Goal: Browse casually

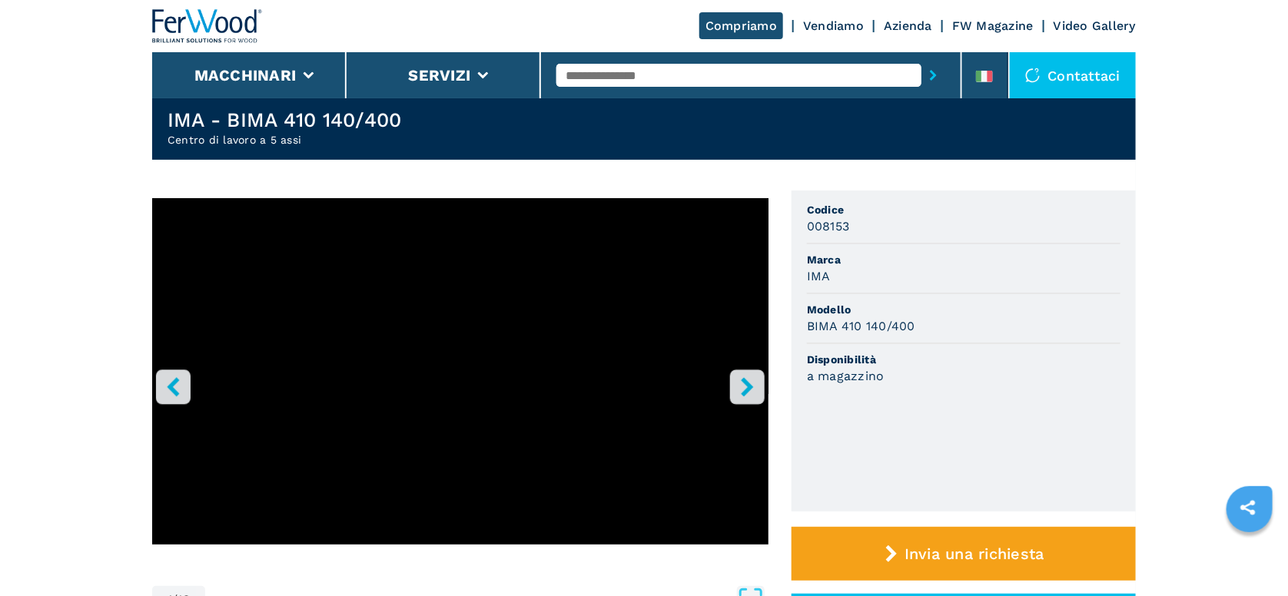
scroll to position [77, 0]
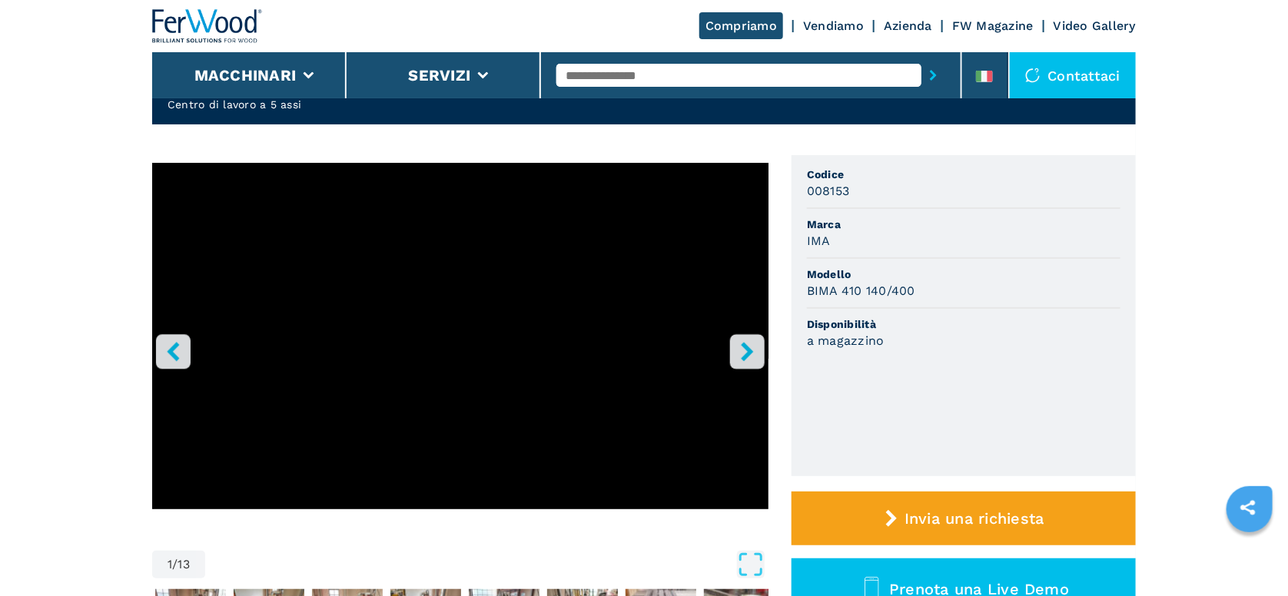
click at [747, 352] on icon "right-button" at bounding box center [747, 351] width 12 height 19
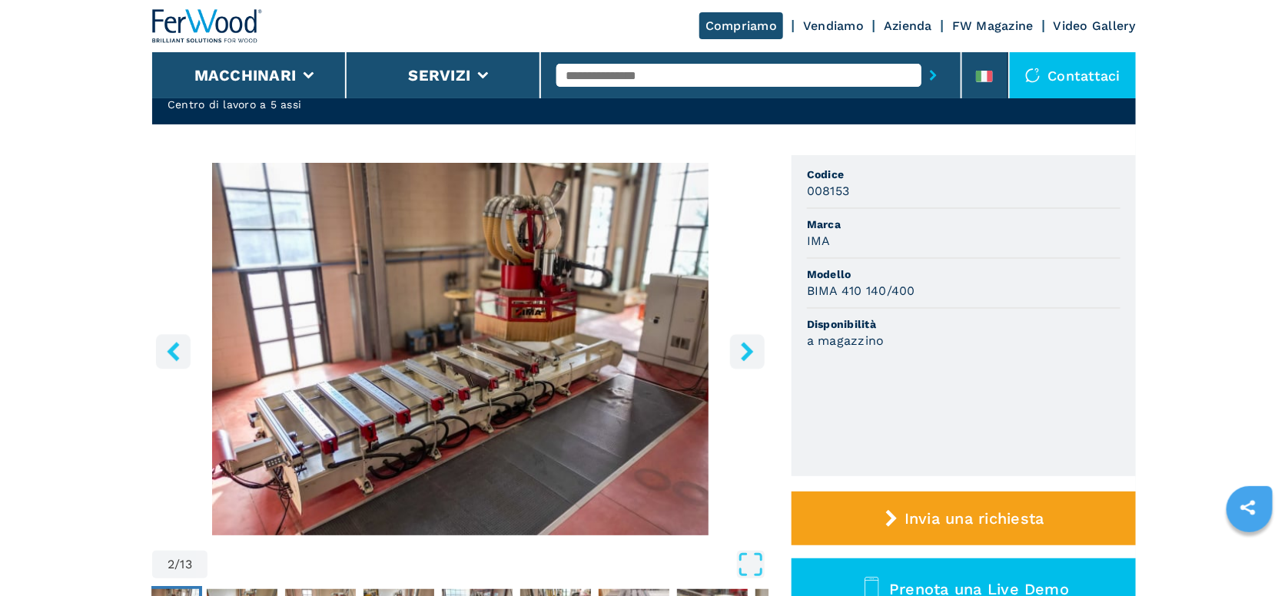
click at [747, 352] on icon "right-button" at bounding box center [747, 351] width 12 height 19
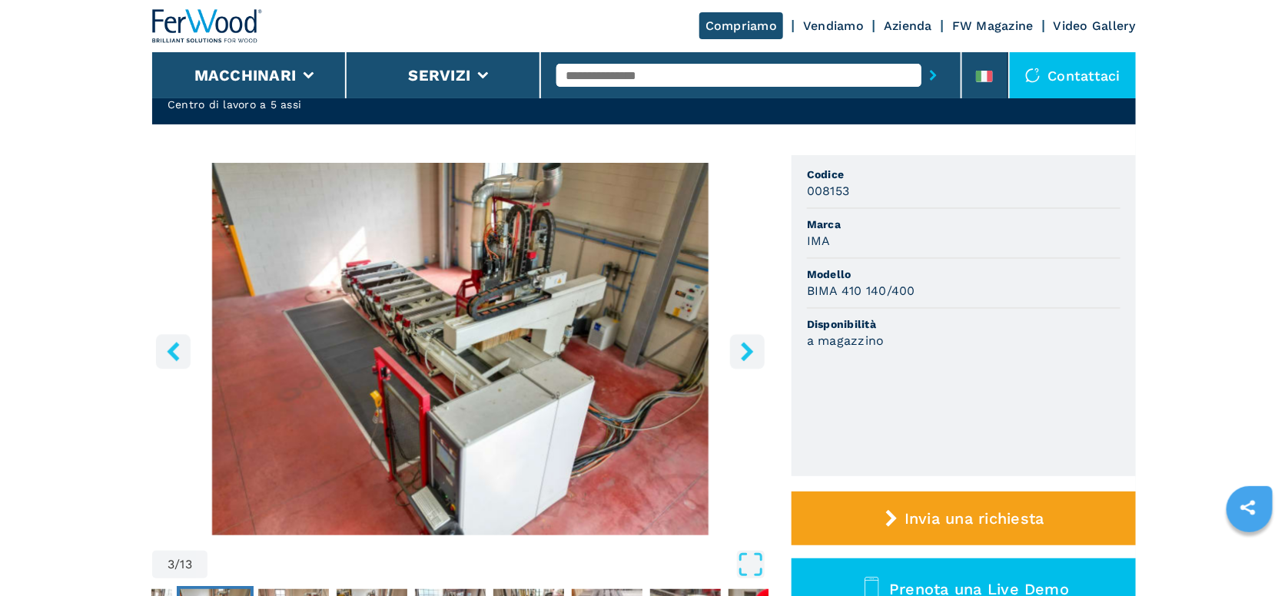
click at [747, 352] on icon "right-button" at bounding box center [747, 351] width 12 height 19
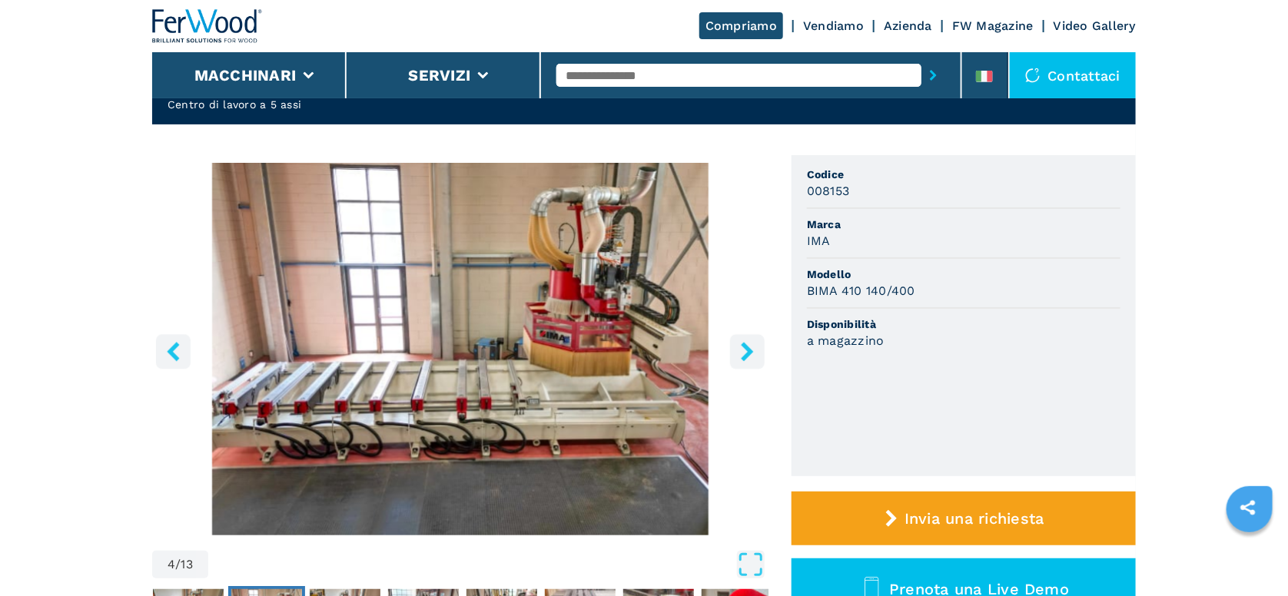
click at [747, 352] on icon "right-button" at bounding box center [747, 351] width 12 height 19
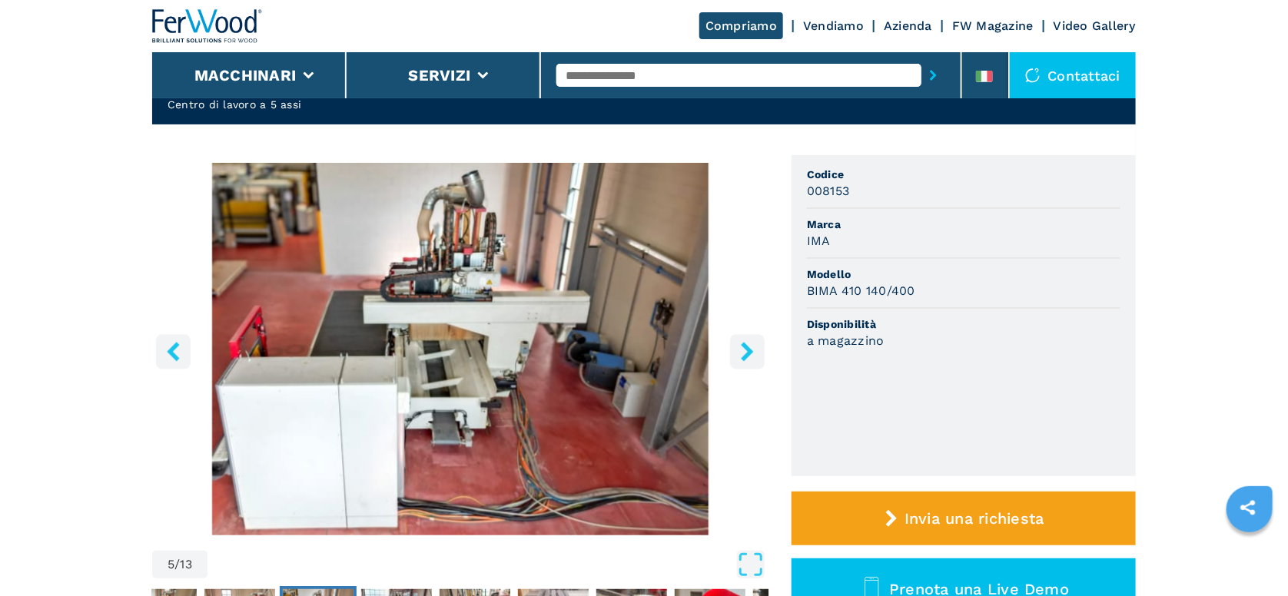
click at [747, 352] on icon "right-button" at bounding box center [747, 351] width 12 height 19
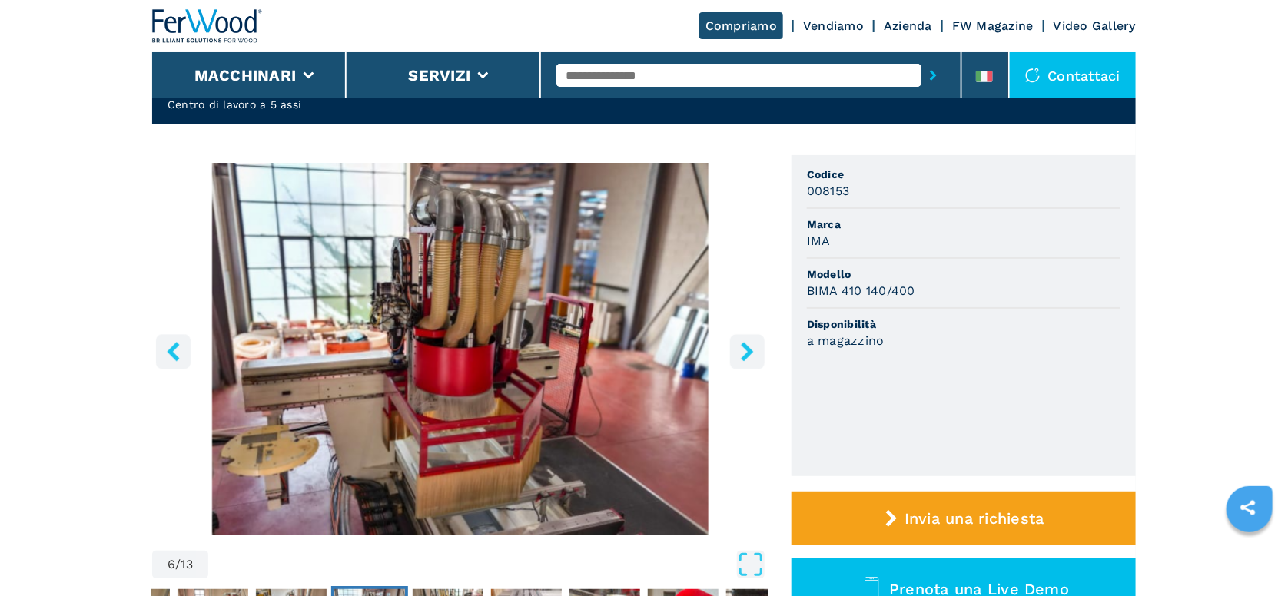
click at [747, 352] on icon "right-button" at bounding box center [747, 351] width 12 height 19
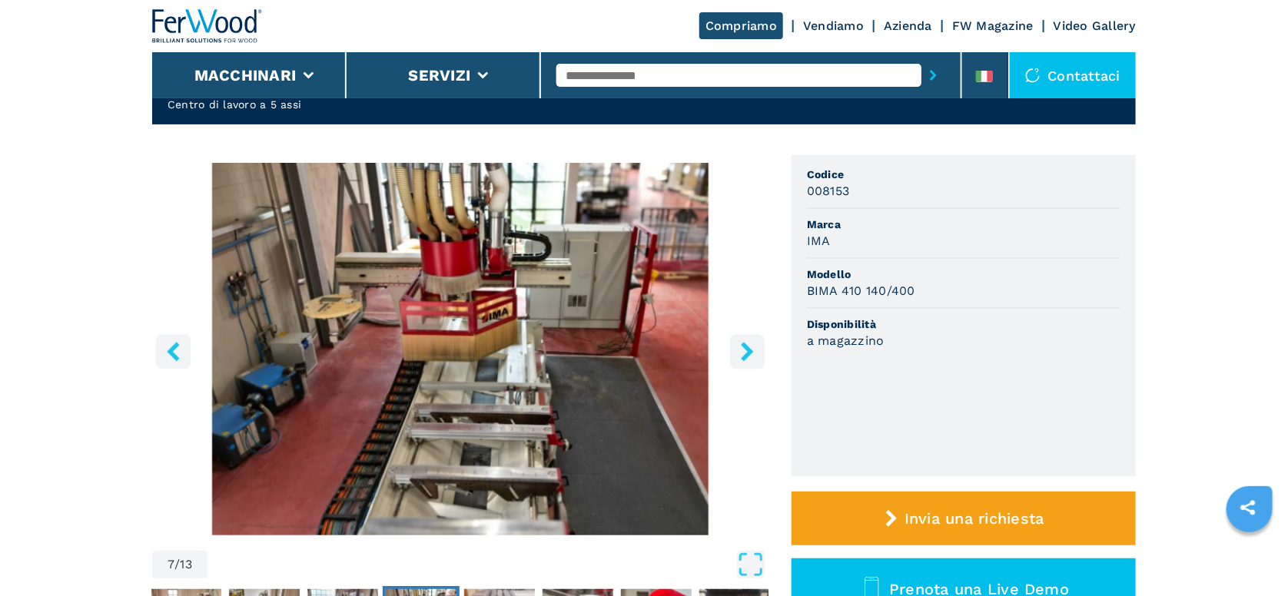
click at [747, 352] on icon "right-button" at bounding box center [747, 351] width 12 height 19
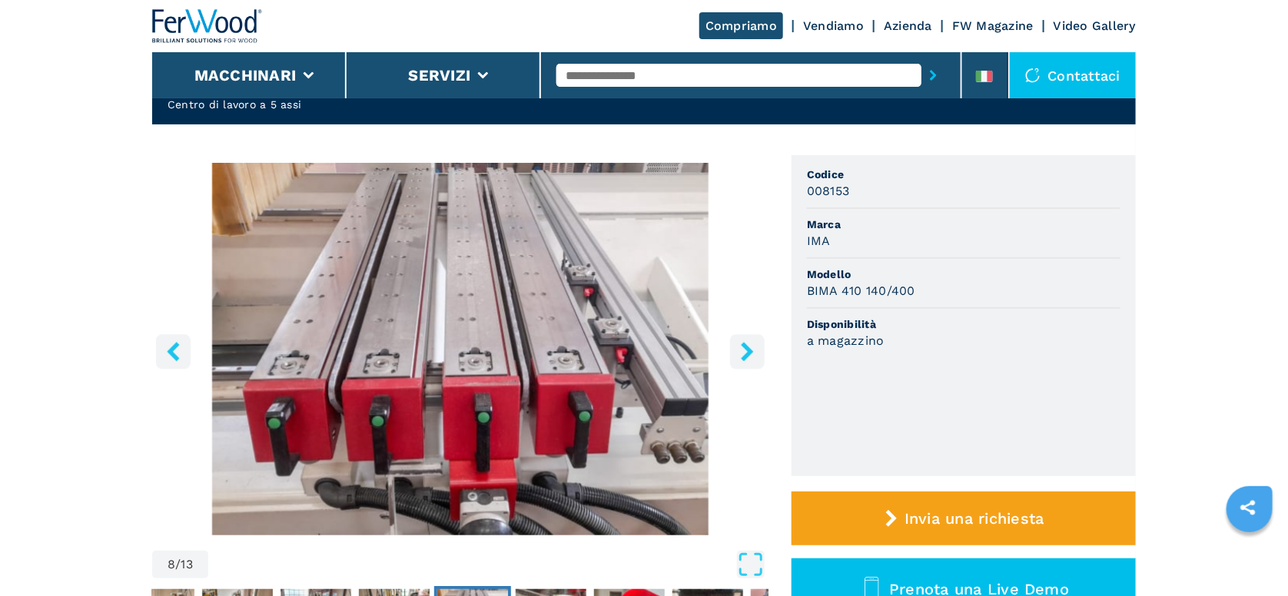
click at [747, 352] on icon "right-button" at bounding box center [747, 351] width 12 height 19
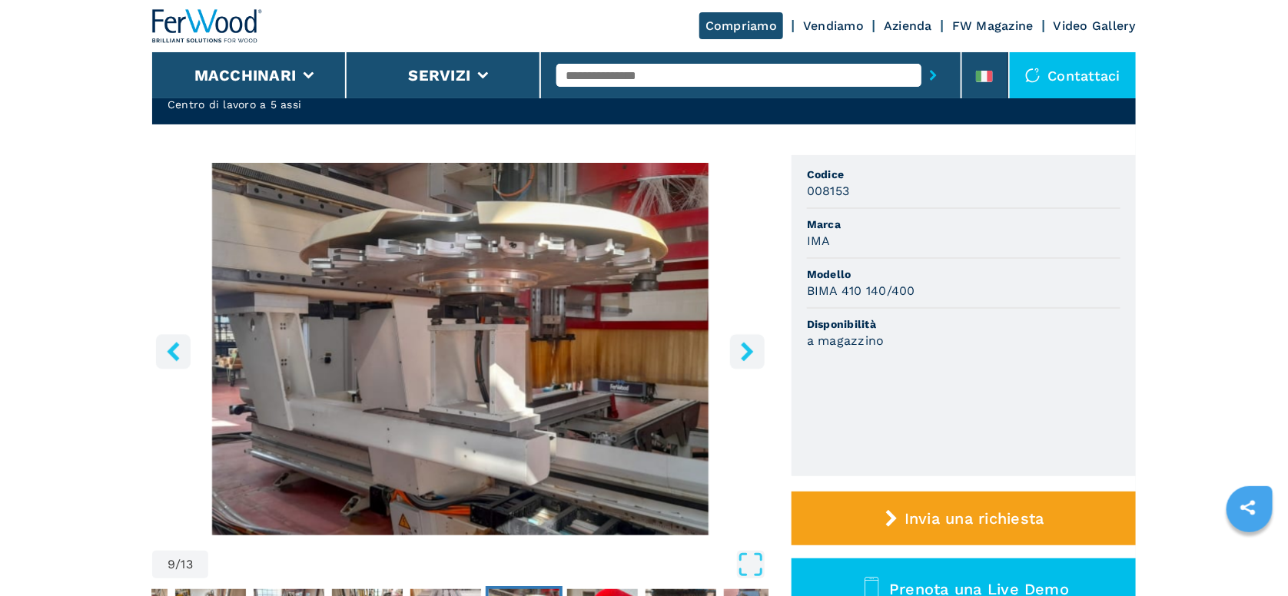
click at [747, 352] on icon "right-button" at bounding box center [747, 351] width 12 height 19
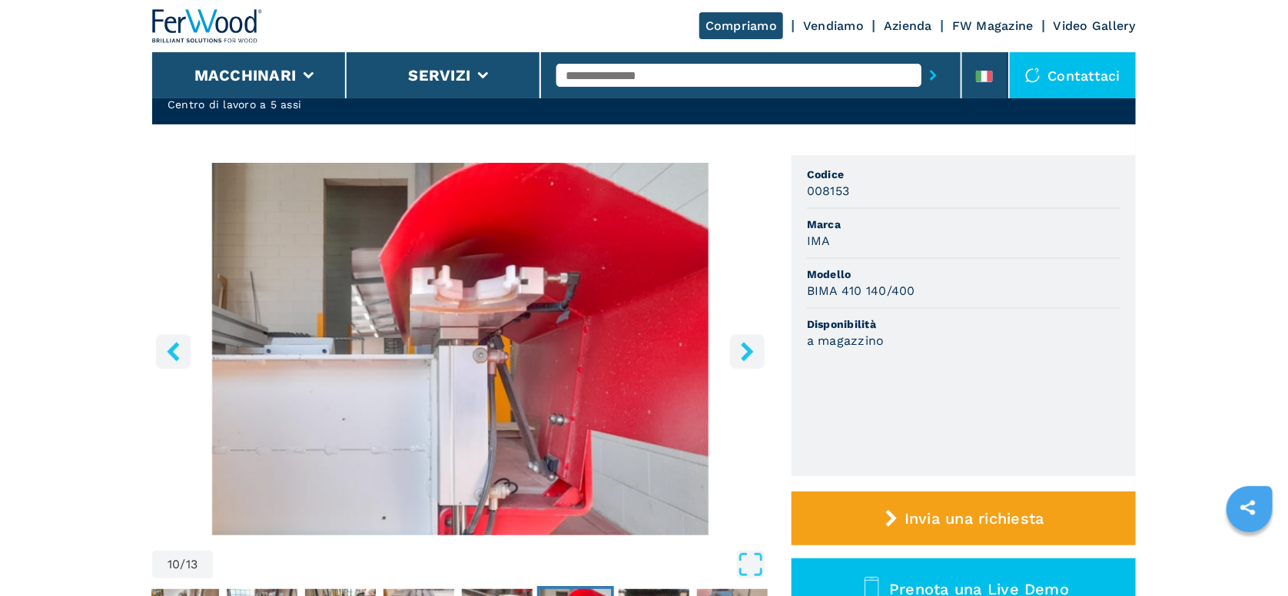
click at [747, 352] on icon "right-button" at bounding box center [747, 351] width 12 height 19
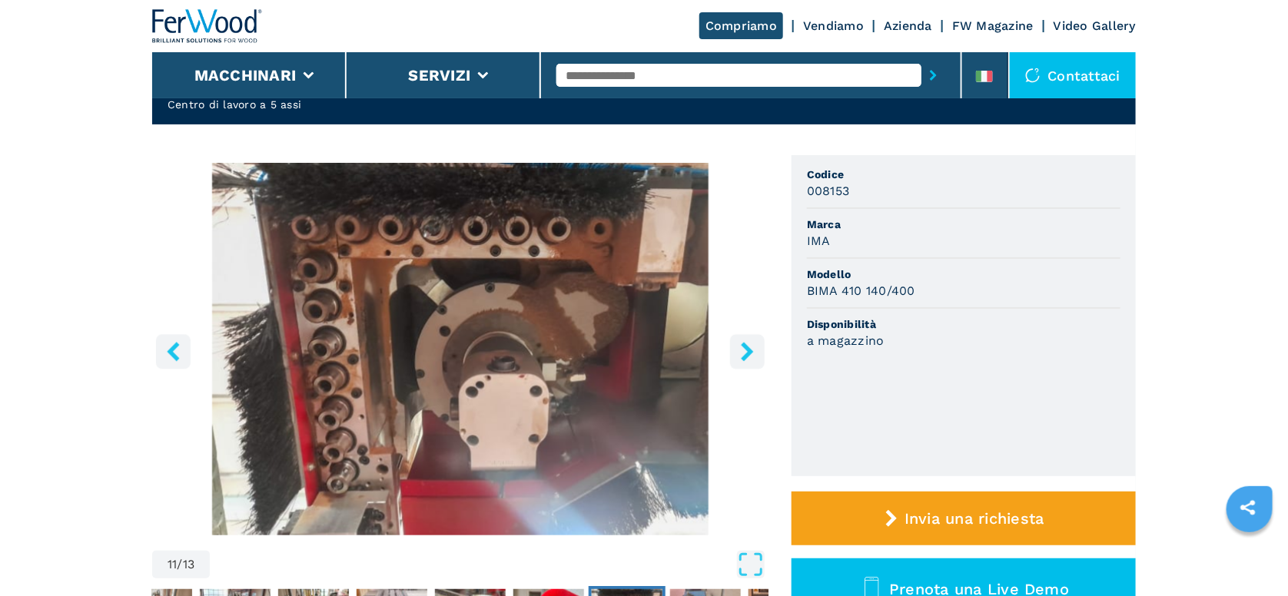
click at [747, 352] on icon "right-button" at bounding box center [747, 351] width 12 height 19
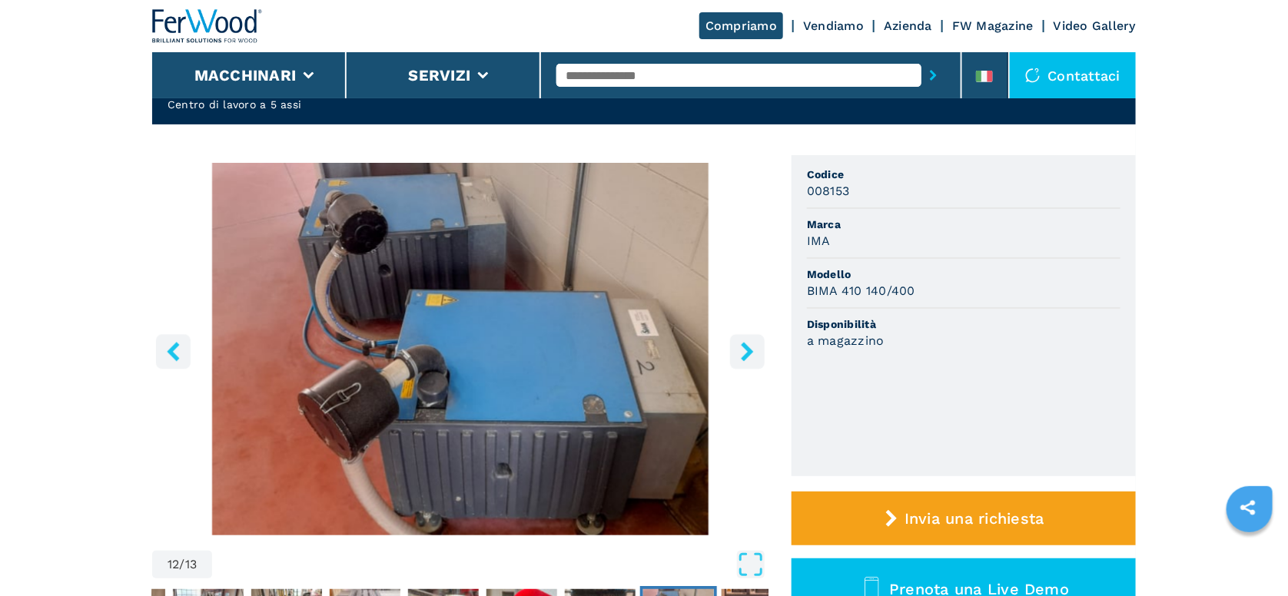
click at [747, 352] on icon "right-button" at bounding box center [747, 351] width 12 height 19
